Goal: Information Seeking & Learning: Learn about a topic

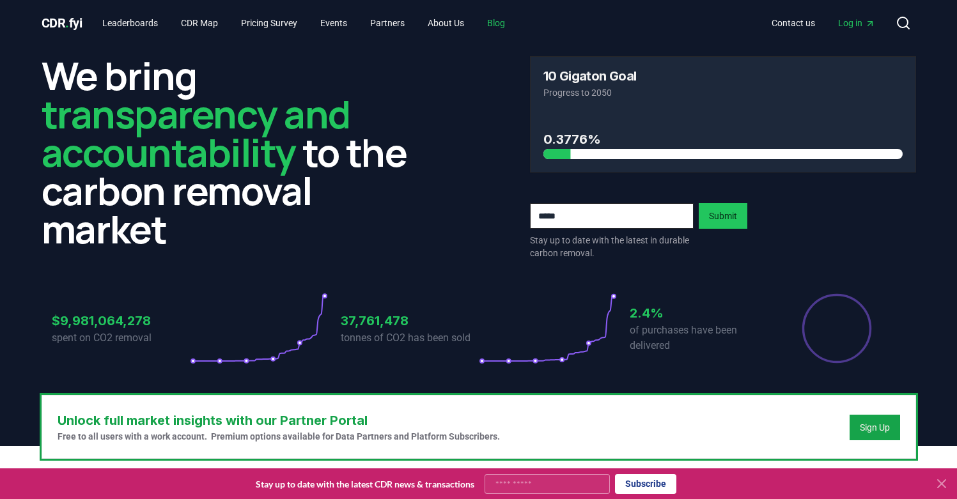
click at [515, 18] on link "Blog" at bounding box center [496, 23] width 38 height 23
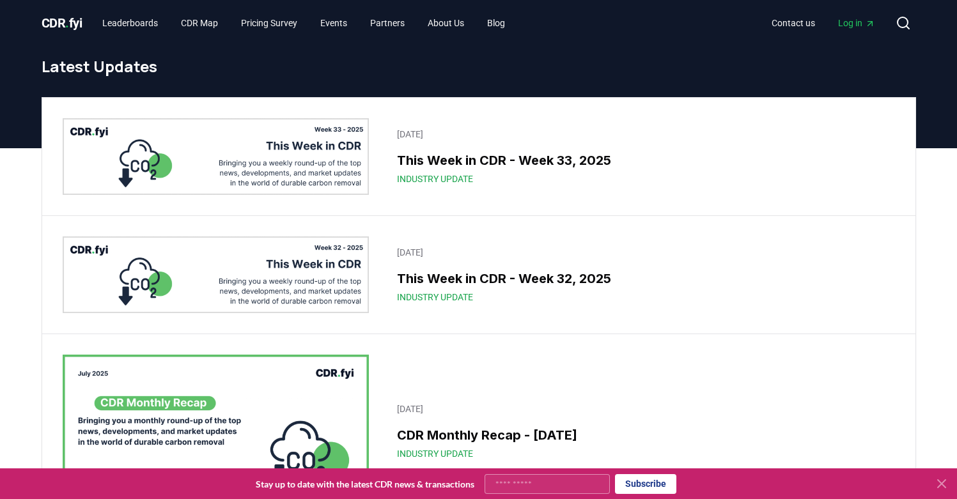
click at [936, 485] on icon at bounding box center [941, 483] width 15 height 15
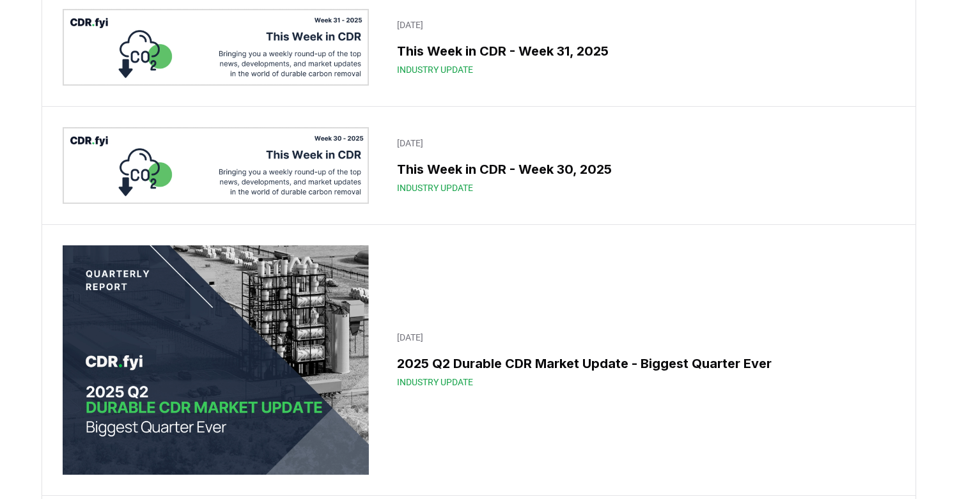
scroll to position [519, 0]
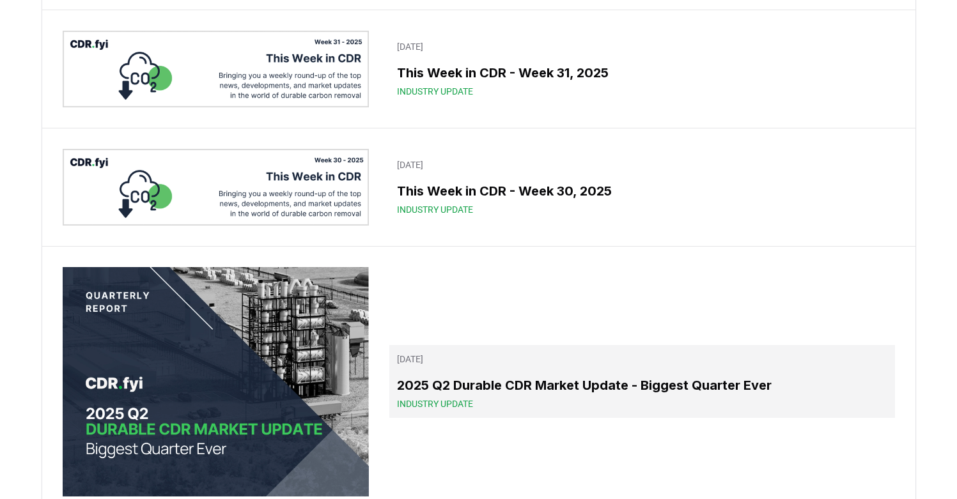
click at [510, 383] on h3 "2025 Q2 Durable CDR Market Update - Biggest Quarter Ever" at bounding box center [642, 385] width 490 height 19
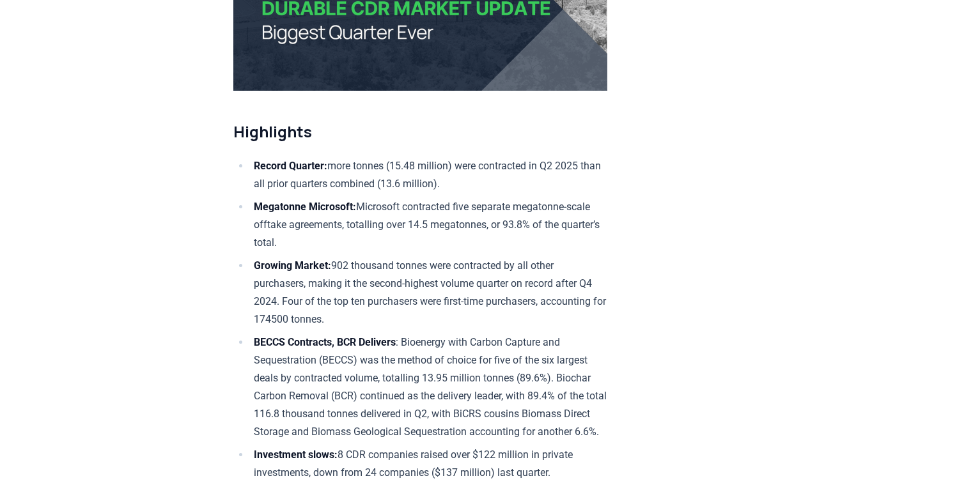
scroll to position [366, 0]
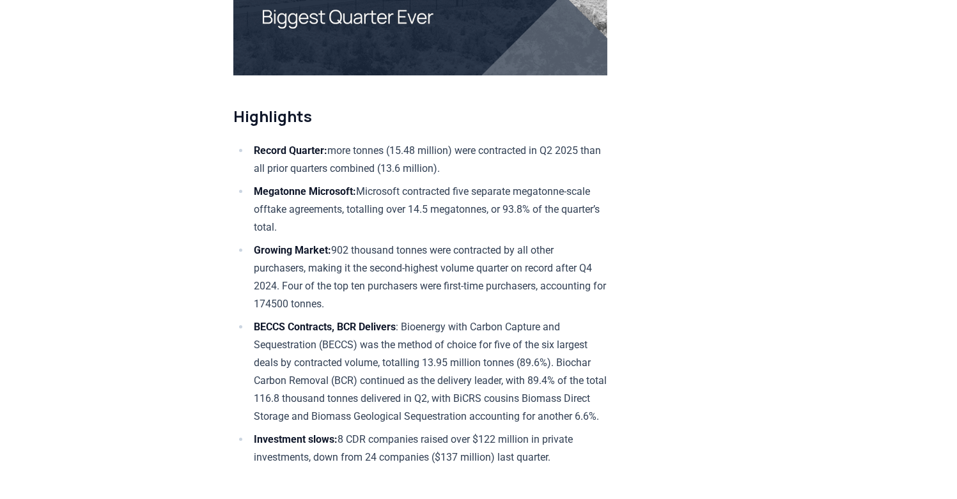
click at [433, 178] on li "Record Quarter: more tonnes (15.48 million) were contracted in Q2 2025 than all…" at bounding box center [428, 160] width 357 height 36
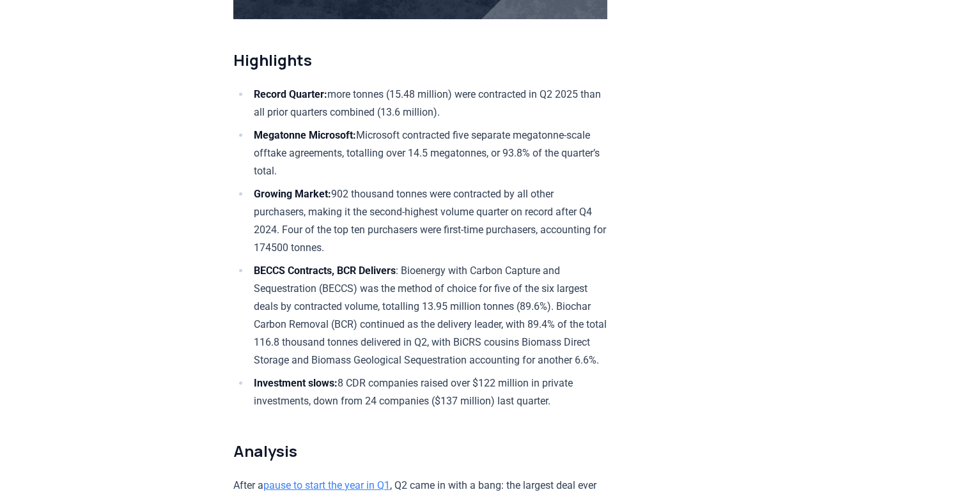
scroll to position [502, 0]
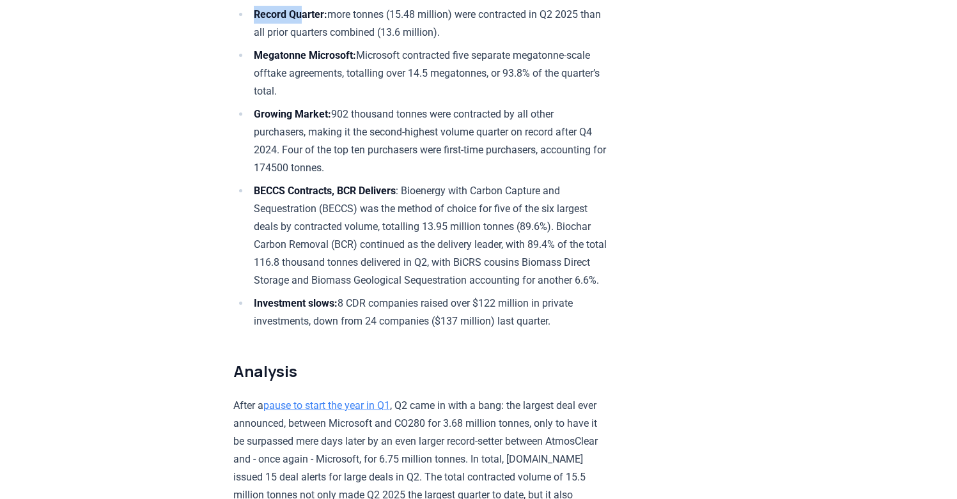
drag, startPoint x: 235, startPoint y: 15, endPoint x: 302, endPoint y: 45, distance: 73.8
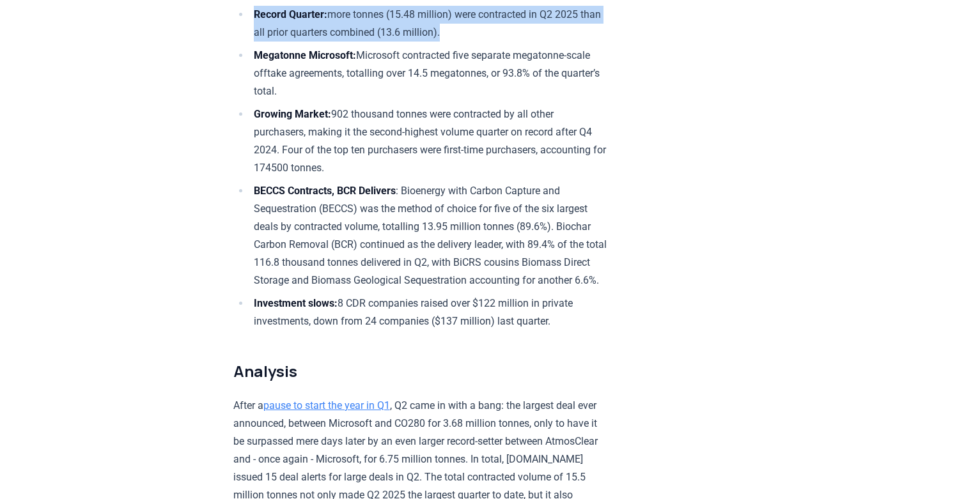
drag, startPoint x: 445, startPoint y: 66, endPoint x: 252, endPoint y: 51, distance: 193.6
click at [252, 42] on li "Record Quarter: more tonnes (15.48 million) were contracted in Q2 2025 than all…" at bounding box center [428, 24] width 357 height 36
copy li "Record Quarter: more tonnes (15.48 million) were contracted in Q2 2025 than all…"
